Goal: Obtain resource: Download file/media

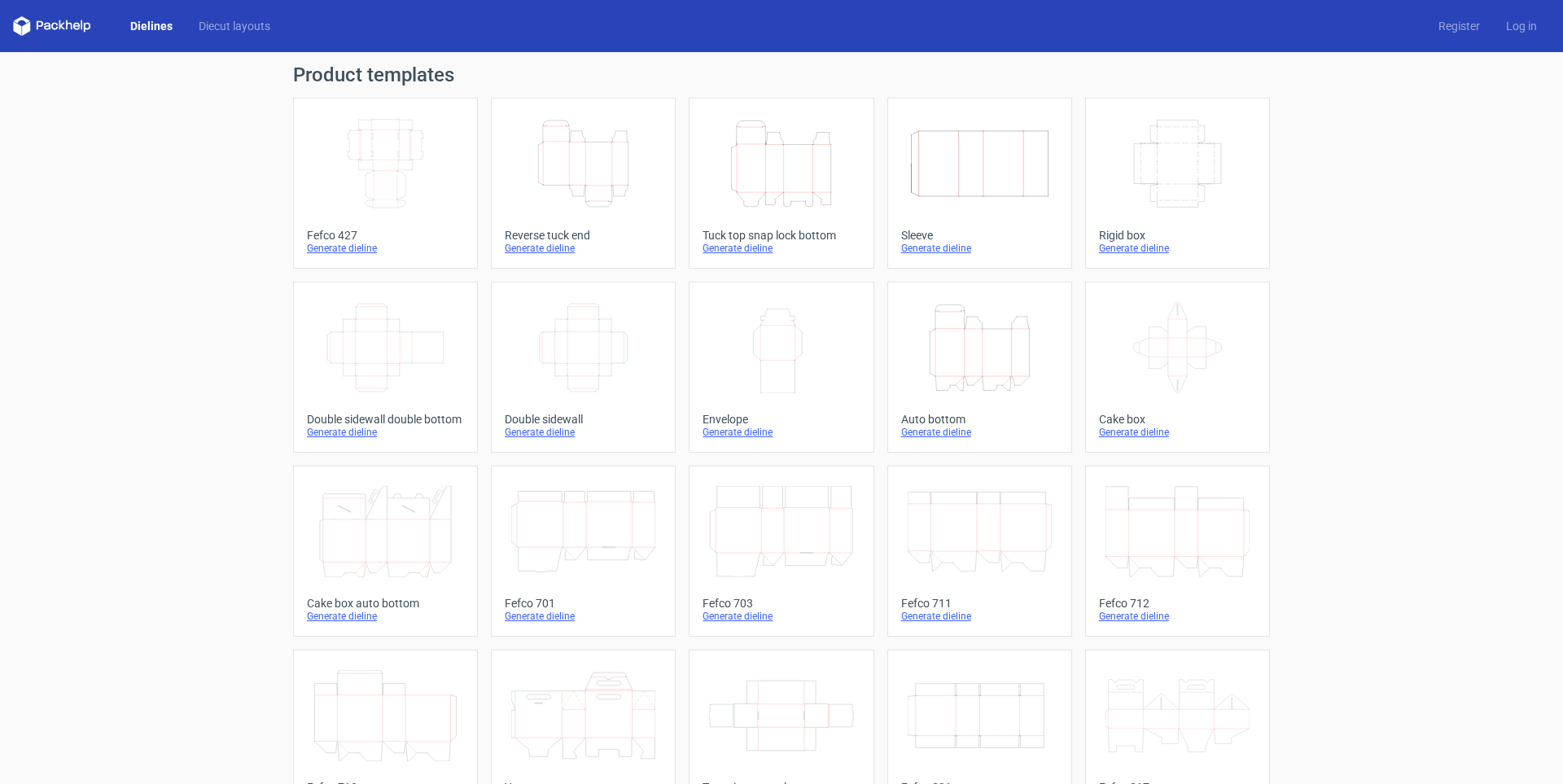
click at [327, 158] on icon "Width Depth Height" at bounding box center [385, 163] width 144 height 91
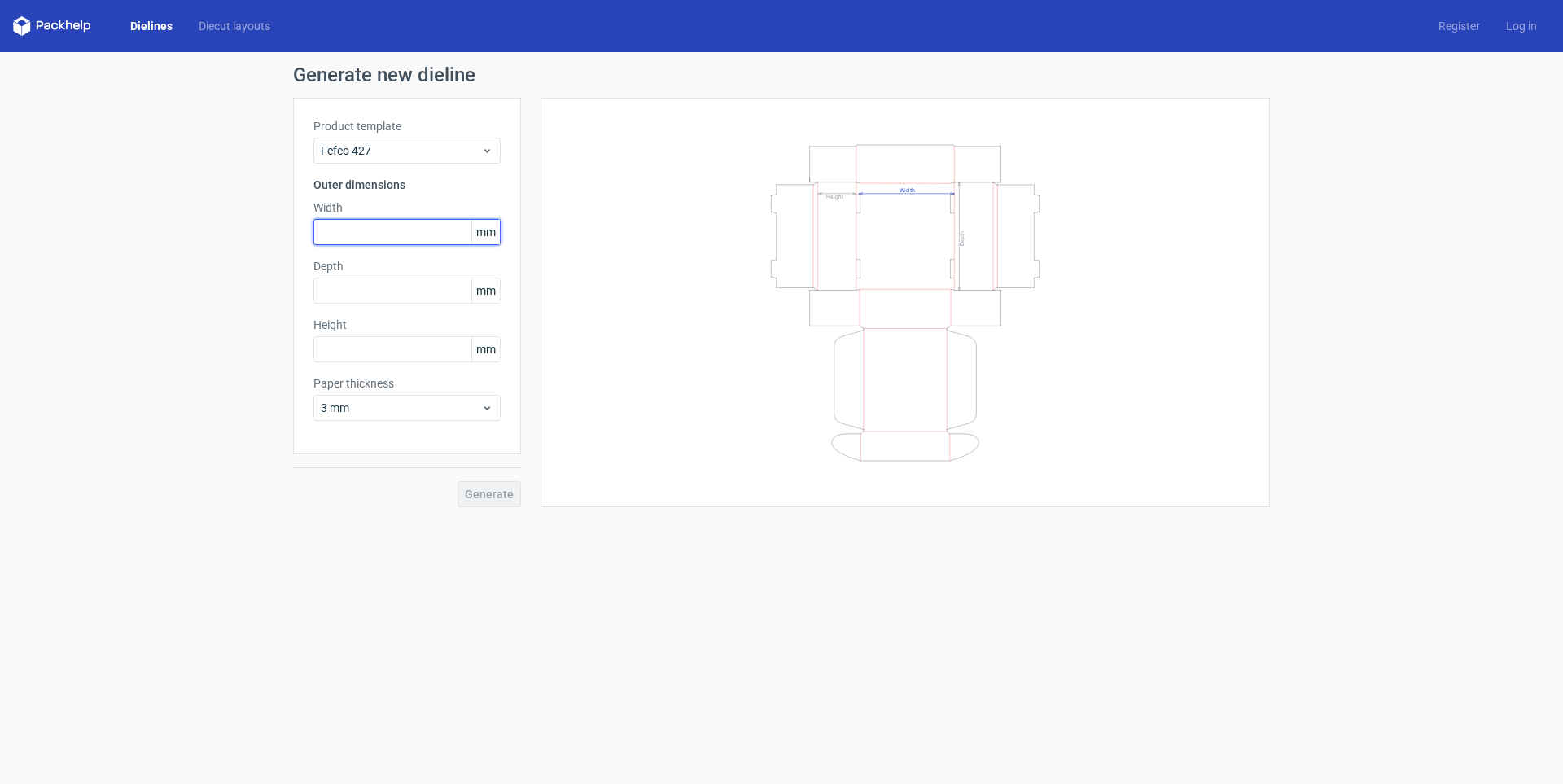
click at [408, 227] on input "text" at bounding box center [407, 232] width 187 height 26
type input "280"
click at [409, 289] on input "text" at bounding box center [407, 290] width 187 height 26
type input "119"
click at [418, 285] on input "text" at bounding box center [407, 290] width 187 height 26
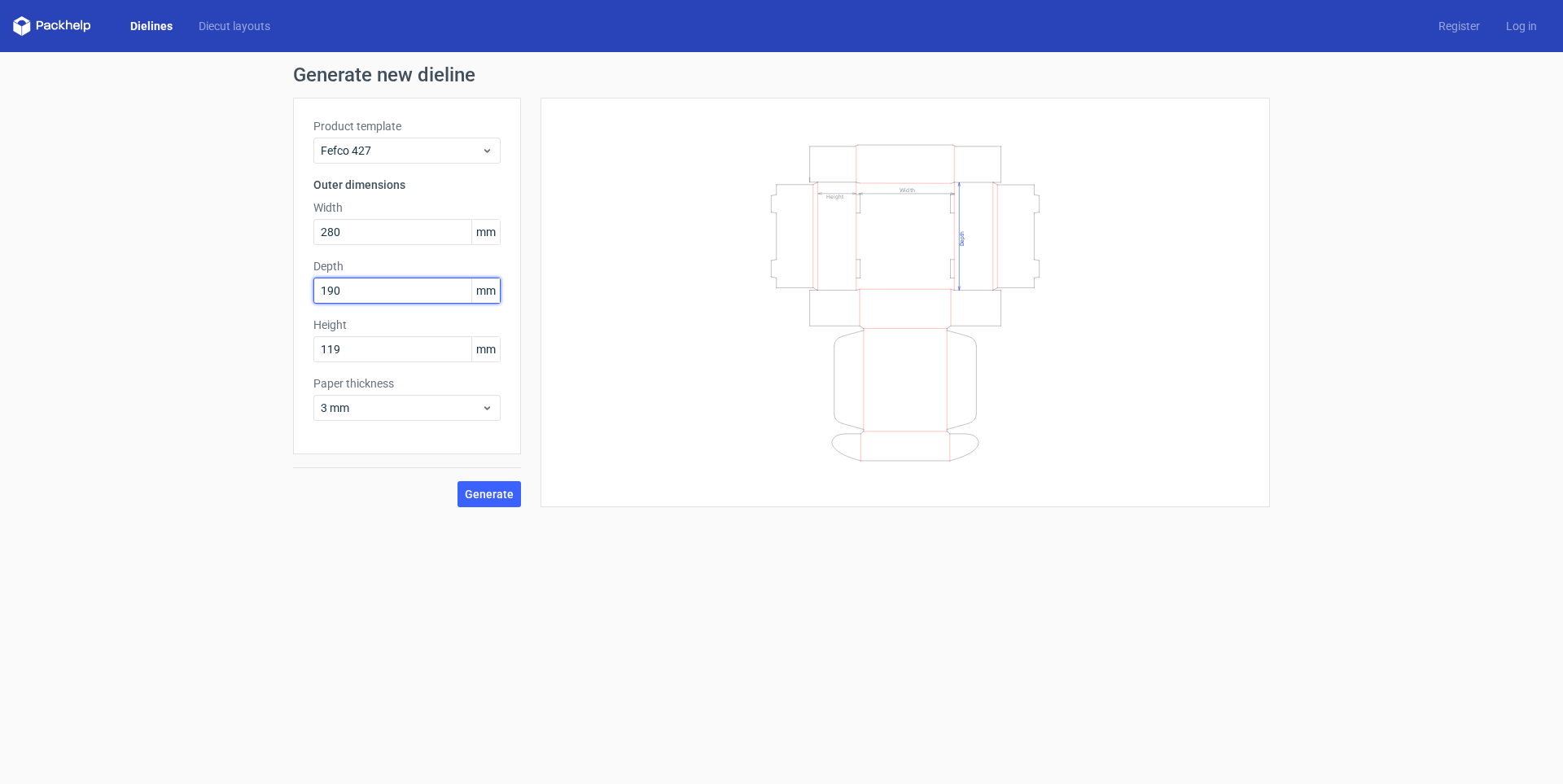
type input "190"
drag, startPoint x: 383, startPoint y: 347, endPoint x: 183, endPoint y: 329, distance: 200.8
click at [186, 343] on div "Generate new dieline Product template Fefco 427 Outer dimensions Width 280 mm D…" at bounding box center [782, 286] width 1563 height 468
type input "125"
click at [365, 405] on span "3 mm" at bounding box center [401, 408] width 161 height 17
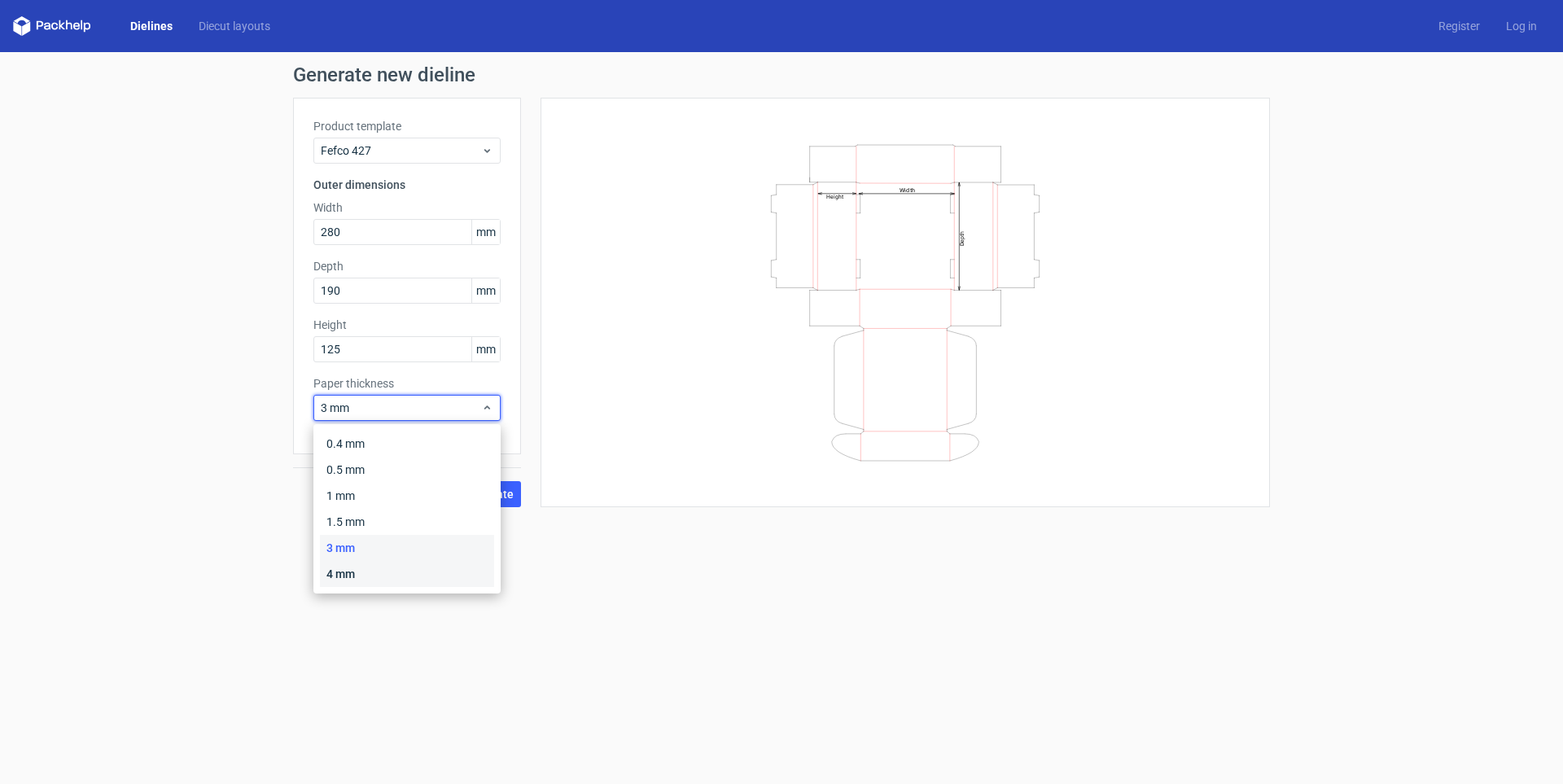
click at [347, 576] on div "4 mm" at bounding box center [407, 573] width 174 height 26
click at [434, 404] on span "4 mm" at bounding box center [401, 408] width 161 height 17
click at [394, 576] on div "4 mm" at bounding box center [407, 573] width 174 height 26
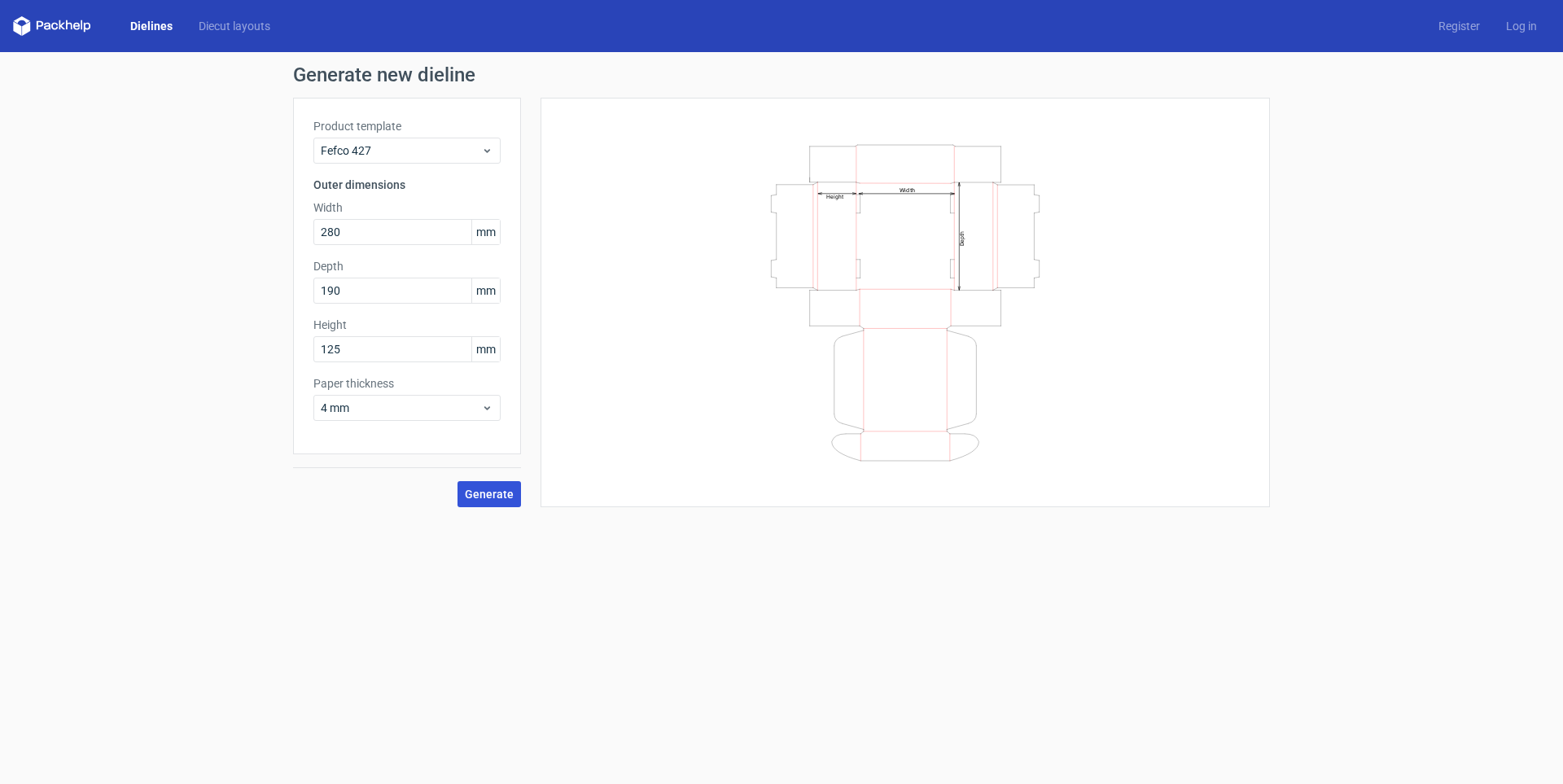
click at [501, 496] on span "Generate" at bounding box center [489, 494] width 49 height 11
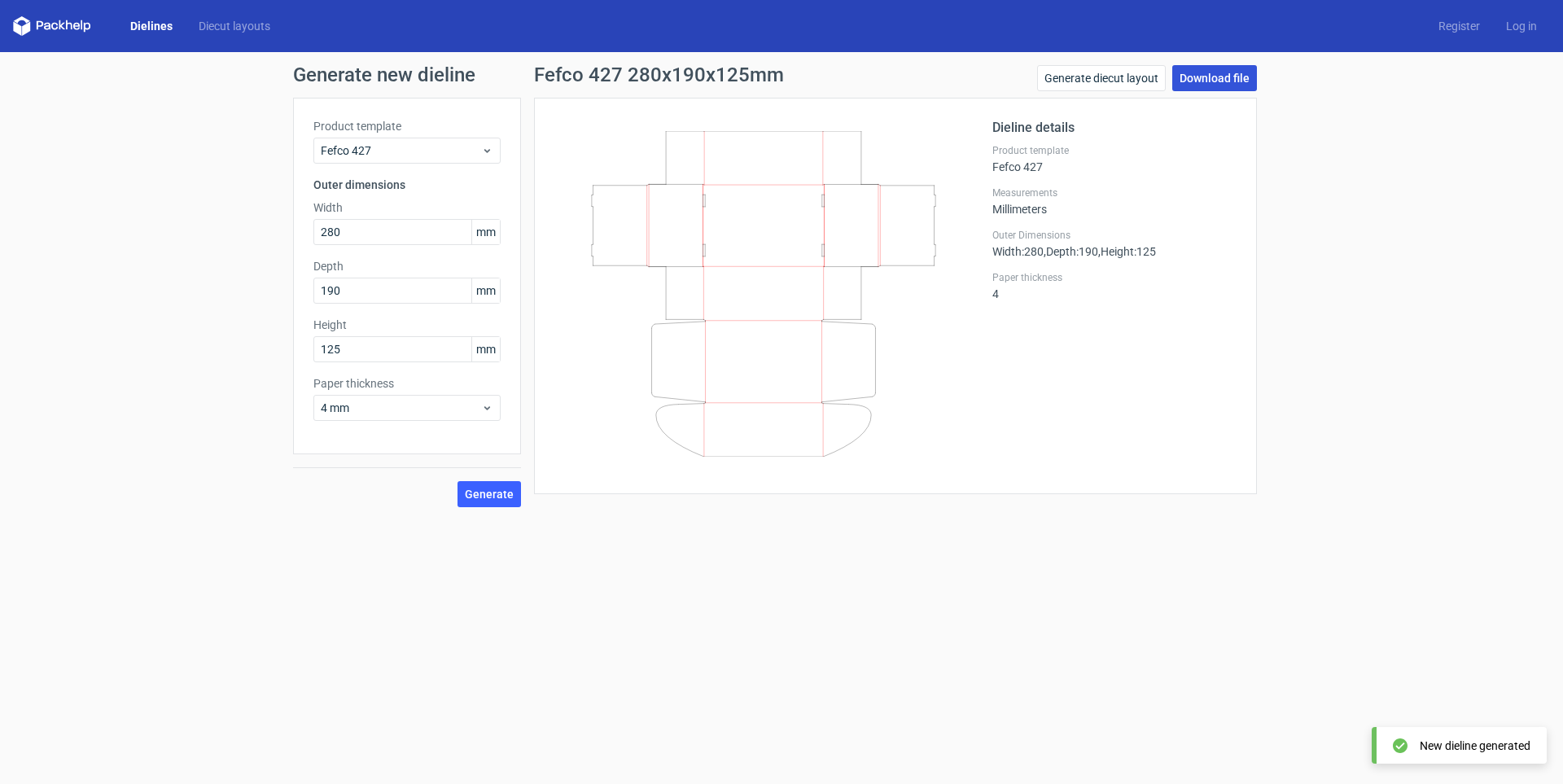
click at [1211, 76] on link "Download file" at bounding box center [1214, 78] width 84 height 26
click at [411, 403] on span "4 mm" at bounding box center [401, 408] width 161 height 17
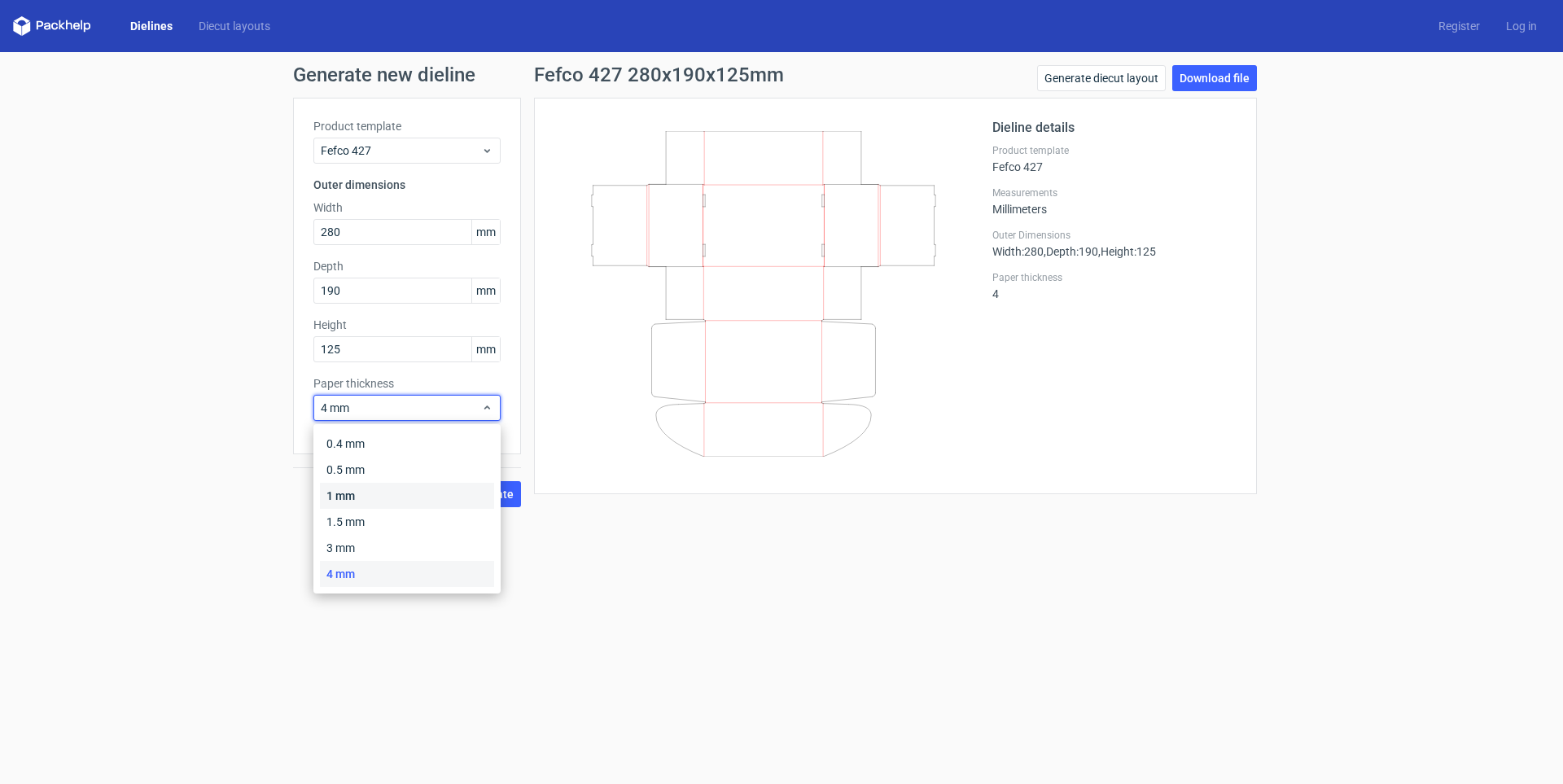
click at [394, 508] on div "1 mm" at bounding box center [407, 495] width 174 height 26
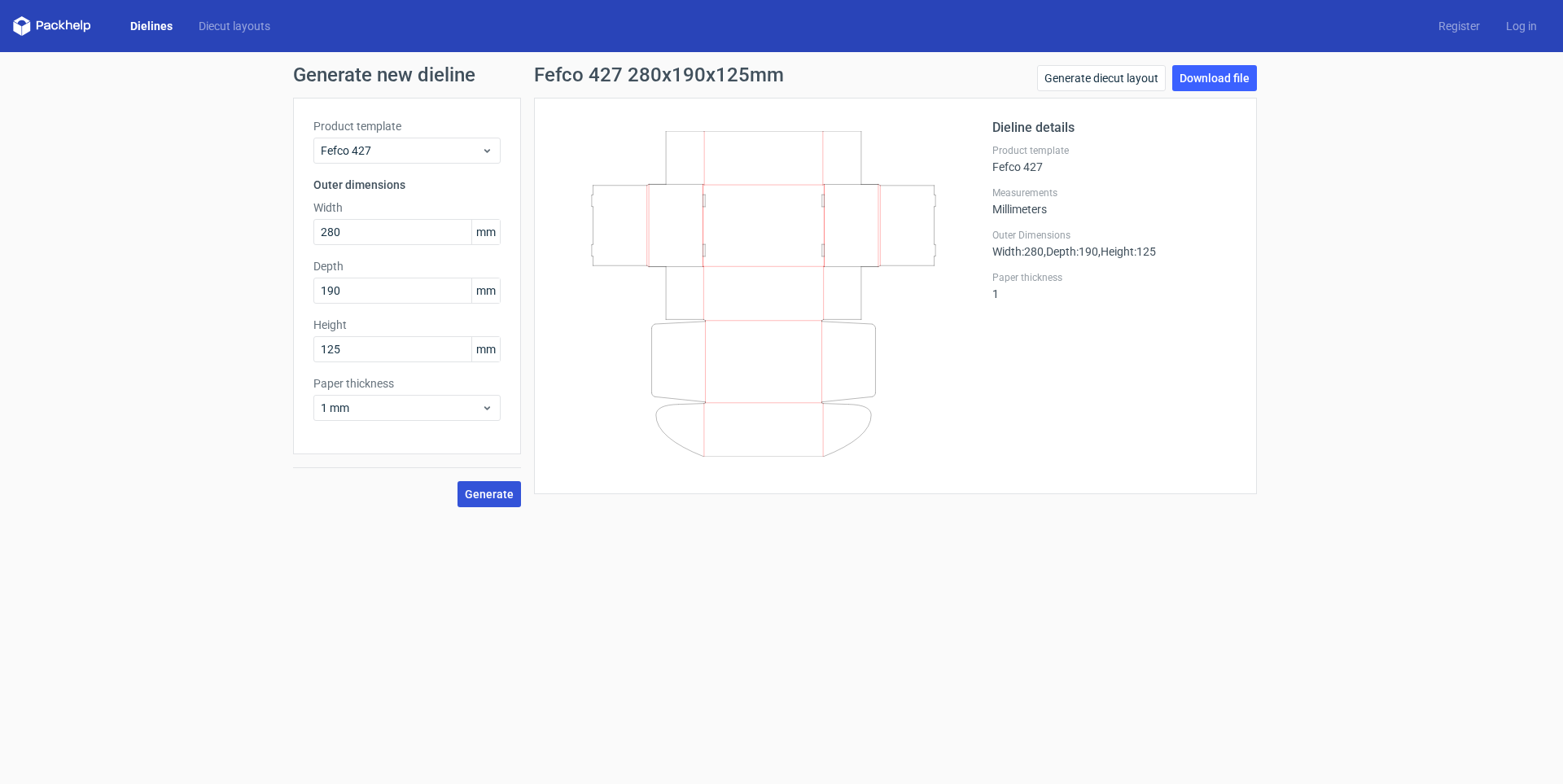
click at [483, 494] on span "Generate" at bounding box center [489, 494] width 49 height 11
click at [450, 408] on span "1 mm" at bounding box center [401, 408] width 161 height 17
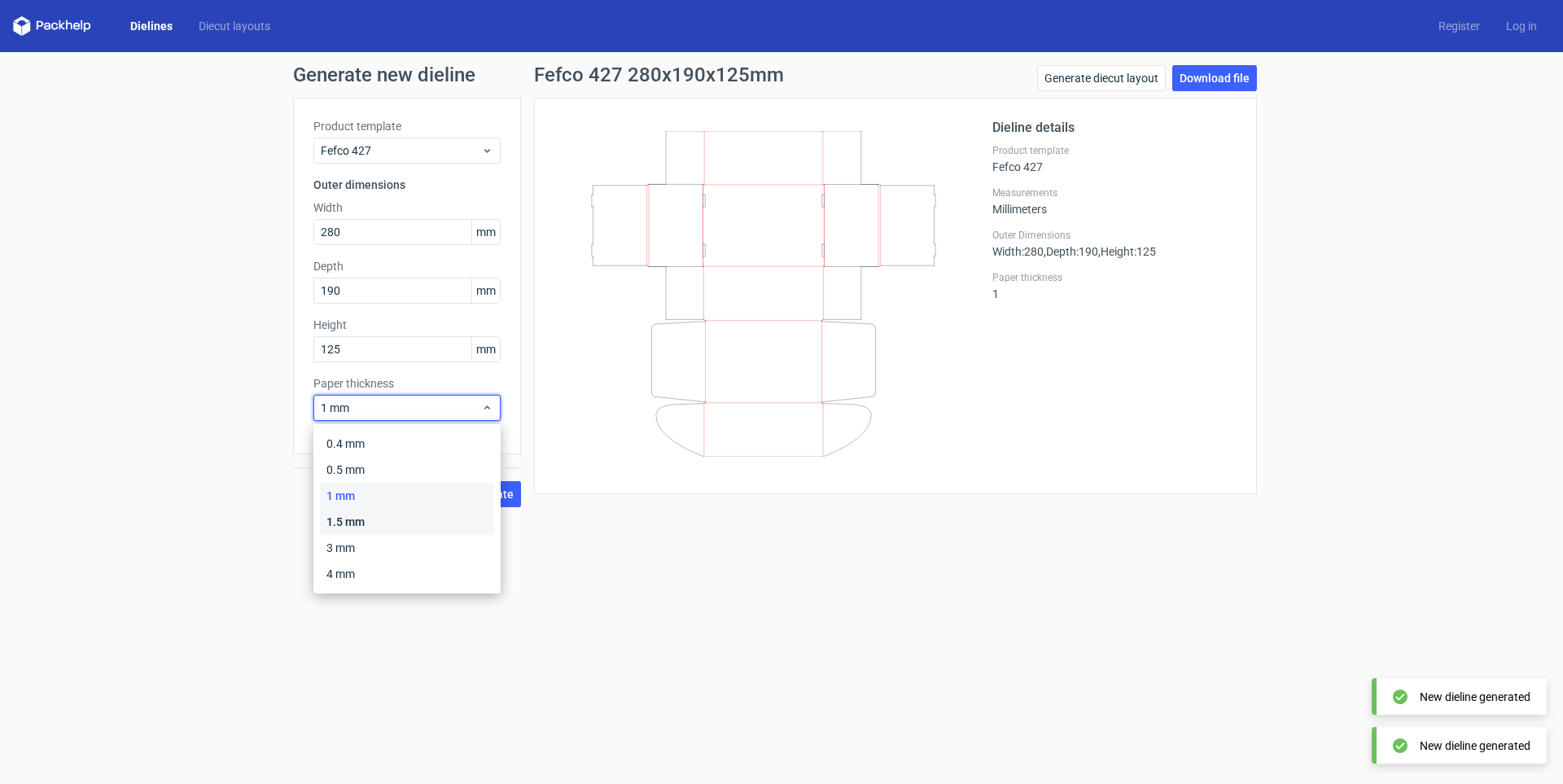
click at [355, 521] on div "1.5 mm" at bounding box center [407, 521] width 174 height 26
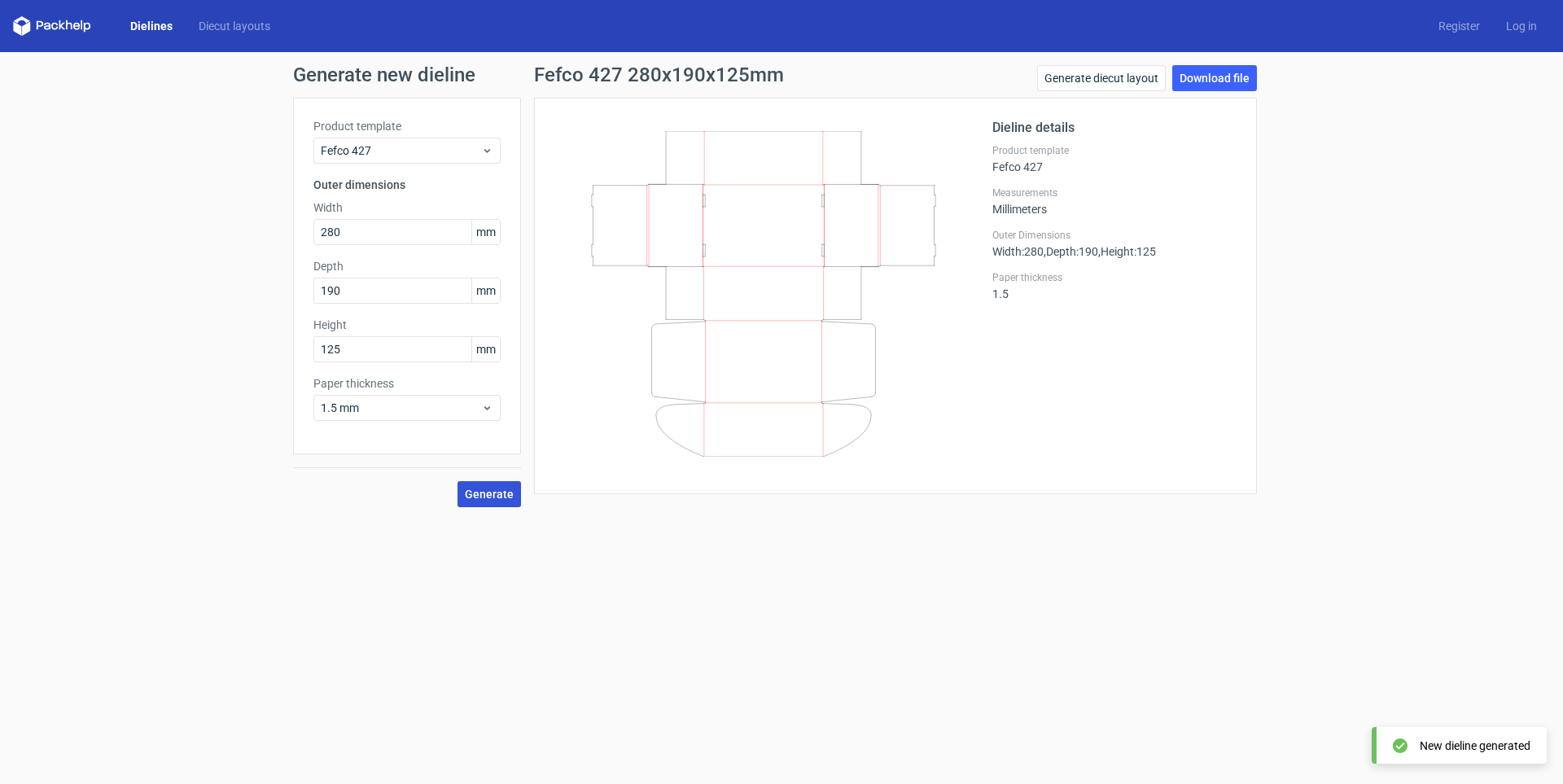
click at [489, 484] on button "Generate" at bounding box center [489, 494] width 63 height 26
